Goal: Task Accomplishment & Management: Use online tool/utility

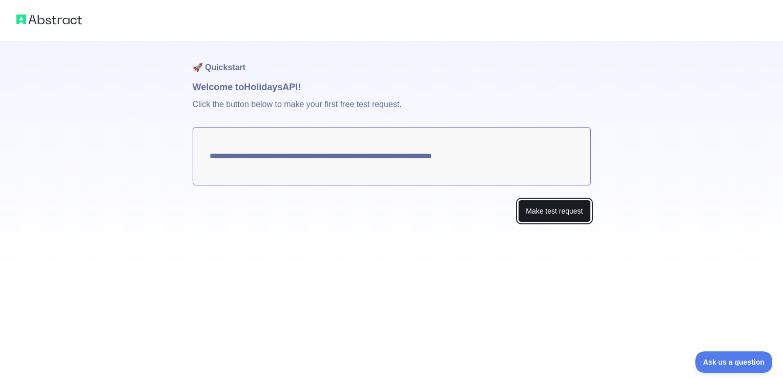
click at [388, 213] on button "Make test request" at bounding box center [554, 211] width 72 height 23
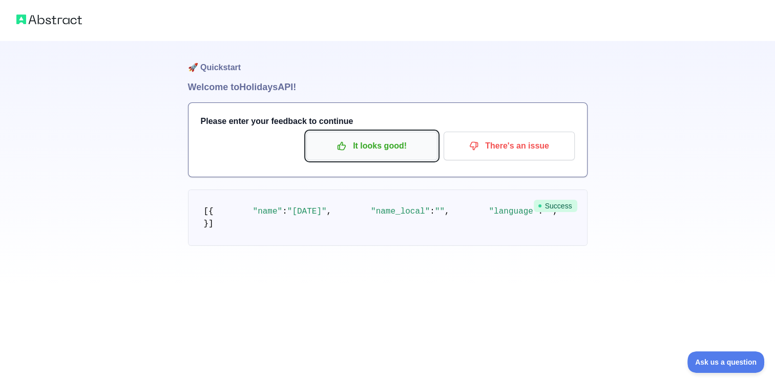
click at [380, 145] on p "It looks good!" at bounding box center [372, 145] width 116 height 17
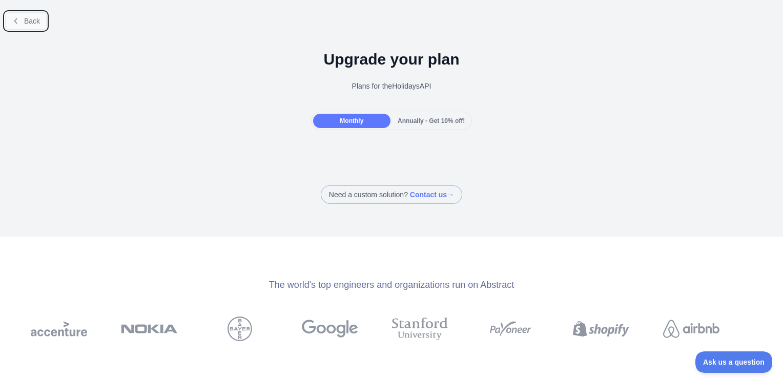
click at [12, 15] on button "Back" at bounding box center [26, 20] width 42 height 17
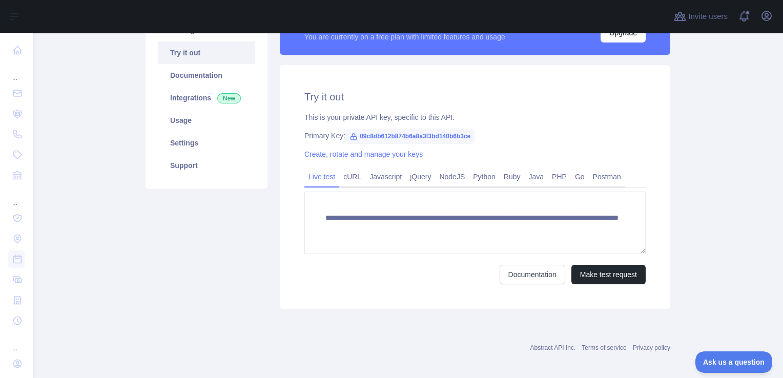
scroll to position [103, 0]
click at [351, 136] on icon at bounding box center [354, 136] width 8 height 8
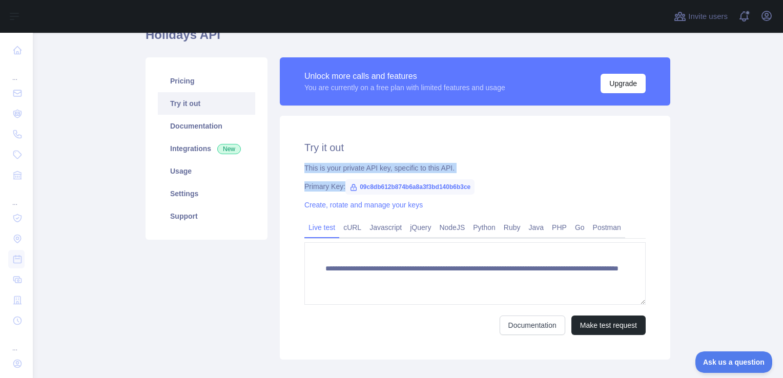
scroll to position [51, 0]
drag, startPoint x: 354, startPoint y: 135, endPoint x: 467, endPoint y: 140, distance: 113.4
click at [388, 140] on div "**********" at bounding box center [475, 238] width 391 height 244
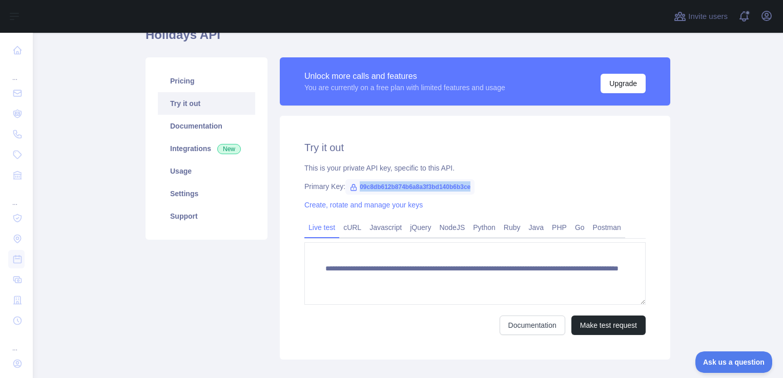
drag, startPoint x: 467, startPoint y: 140, endPoint x: 351, endPoint y: 190, distance: 126.0
click at [351, 190] on span "09c8db612b874b6a8a3f3bd140b6b3ce" at bounding box center [409, 186] width 129 height 15
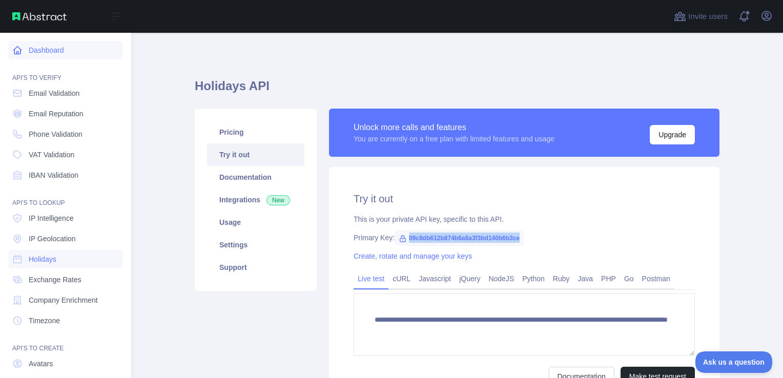
click at [41, 52] on link "Dashboard" at bounding box center [65, 50] width 115 height 18
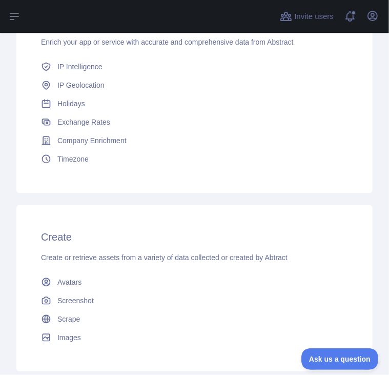
scroll to position [234, 0]
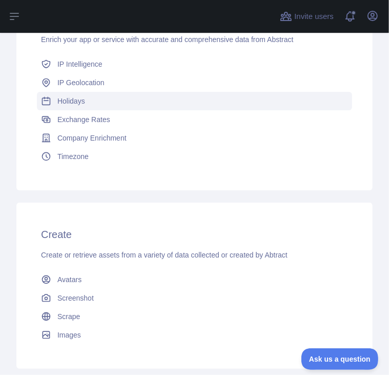
click at [82, 103] on span "Holidays" at bounding box center [71, 101] width 28 height 10
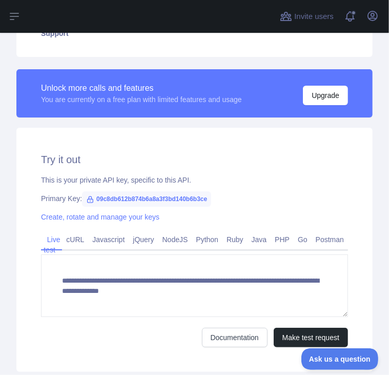
scroll to position [234, 0]
click at [88, 199] on icon at bounding box center [90, 199] width 8 height 8
click at [88, 200] on icon at bounding box center [91, 199] width 6 height 6
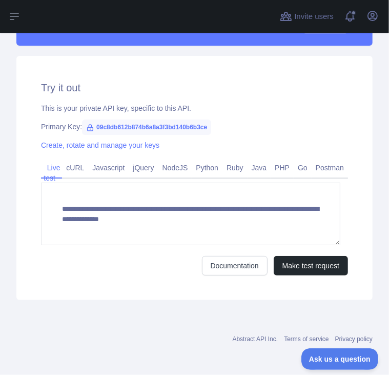
scroll to position [0, 0]
drag, startPoint x: 94, startPoint y: 128, endPoint x: 229, endPoint y: 132, distance: 134.3
click at [229, 132] on div "**********" at bounding box center [194, 178] width 356 height 244
copy span "09c8db612b874b6a8a3f3bd140b6b3ce"
click at [93, 127] on span "09c8db612b874b6a8a3f3bd140b6b3ce" at bounding box center [146, 126] width 129 height 15
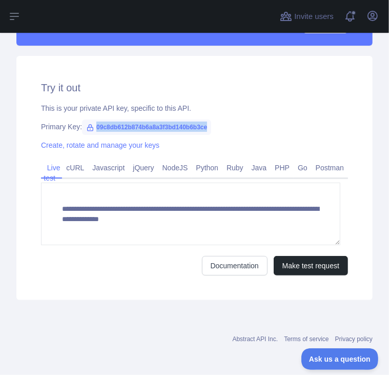
drag, startPoint x: 94, startPoint y: 128, endPoint x: 209, endPoint y: 130, distance: 114.8
click at [209, 130] on span "09c8db612b874b6a8a3f3bd140b6b3ce" at bounding box center [146, 126] width 129 height 15
copy span "09c8db612b874b6a8a3f3bd140b6b3ce"
